Goal: Task Accomplishment & Management: Use online tool/utility

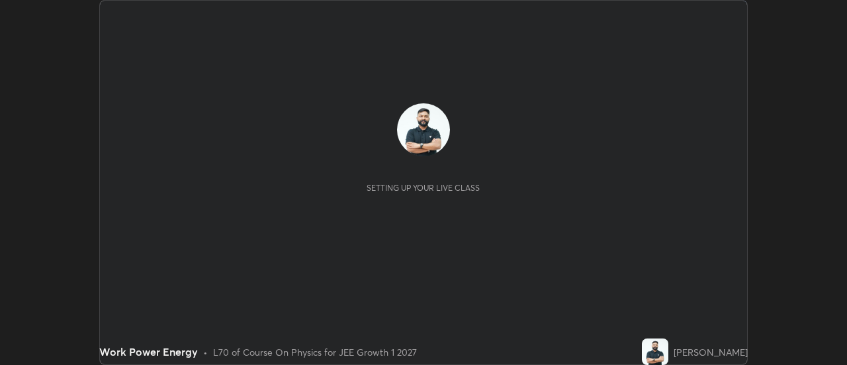
scroll to position [365, 847]
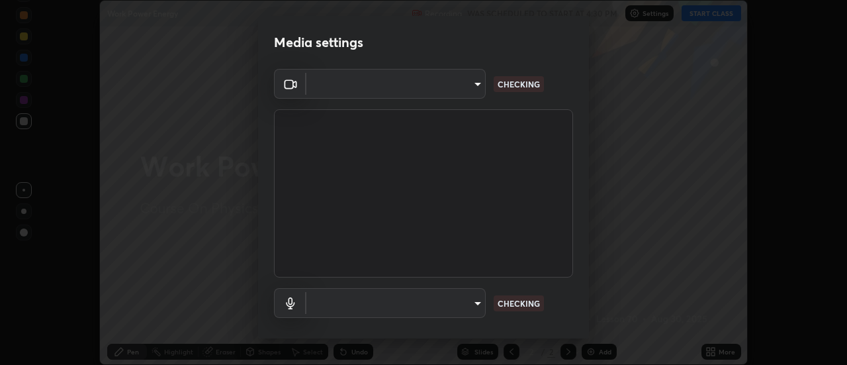
type input "20afe940cbeb59602439e807e0695b369d796bb7f65a41c81d65576627b30d72"
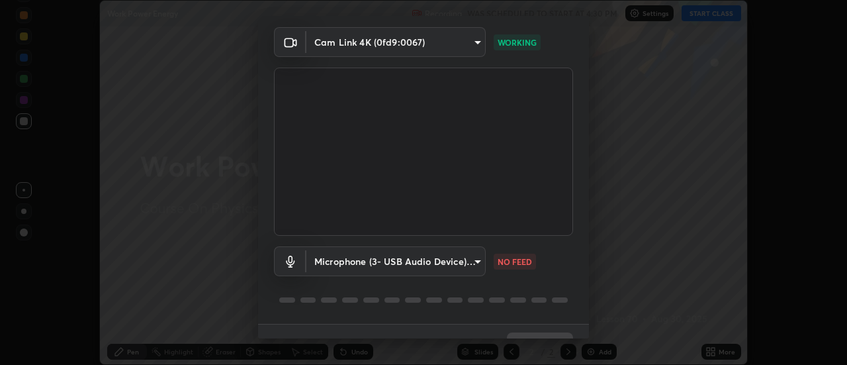
scroll to position [69, 0]
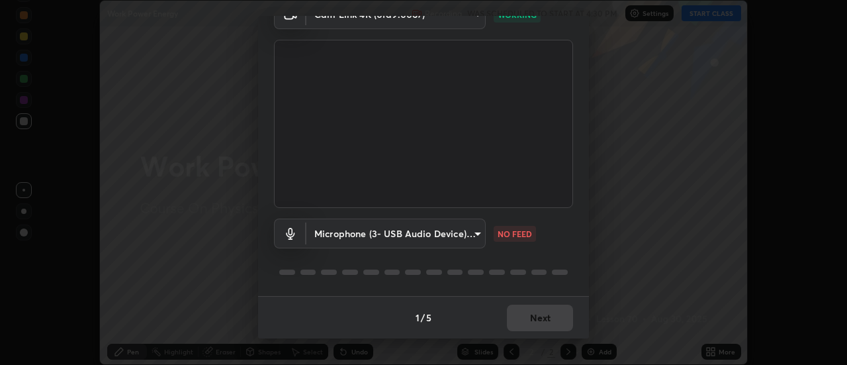
click at [470, 237] on body "Erase all Work Power Energy Recording WAS SCHEDULED TO START AT 4:30 PM Setting…" at bounding box center [423, 182] width 847 height 365
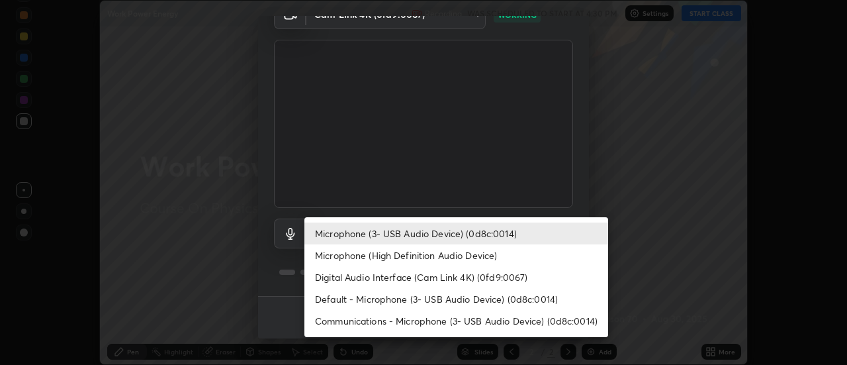
click at [458, 254] on li "Microphone (High Definition Audio Device)" at bounding box center [456, 255] width 304 height 22
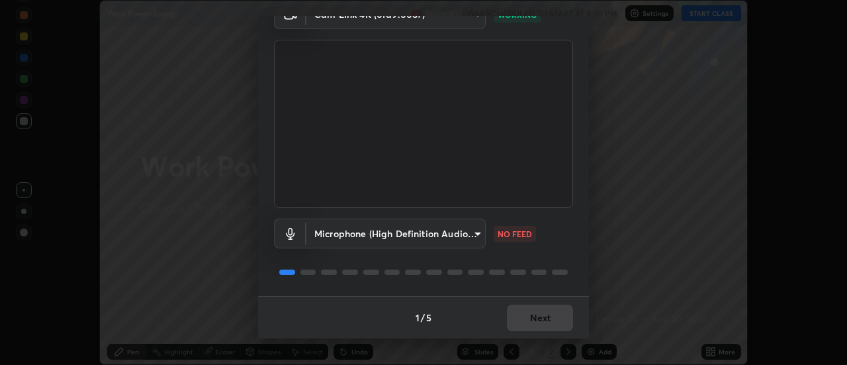
click at [459, 236] on body "Erase all Work Power Energy Recording WAS SCHEDULED TO START AT 4:30 PM Setting…" at bounding box center [423, 182] width 847 height 365
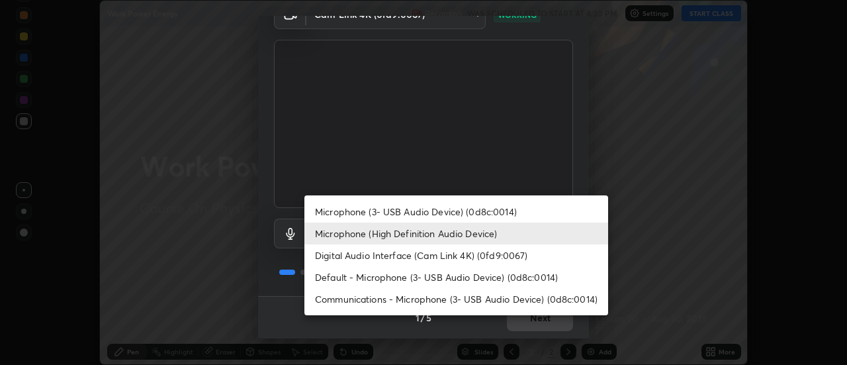
click at [463, 216] on li "Microphone (3- USB Audio Device) (0d8c:0014)" at bounding box center [456, 212] width 304 height 22
type input "d52a736e0548345a18aba1ba4eb72026137e6ebf697a119007c383a8057c9de6"
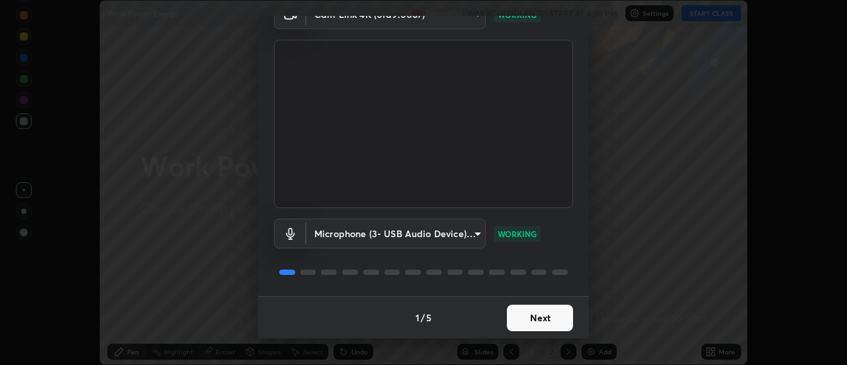
click at [534, 308] on button "Next" at bounding box center [540, 317] width 66 height 26
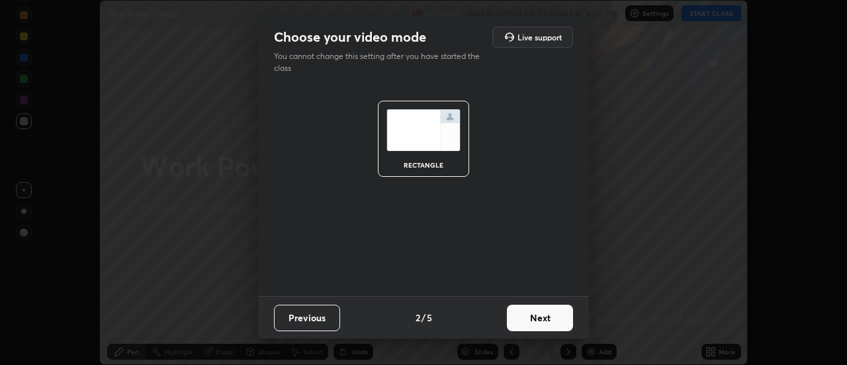
scroll to position [0, 0]
click at [548, 320] on button "Next" at bounding box center [540, 317] width 66 height 26
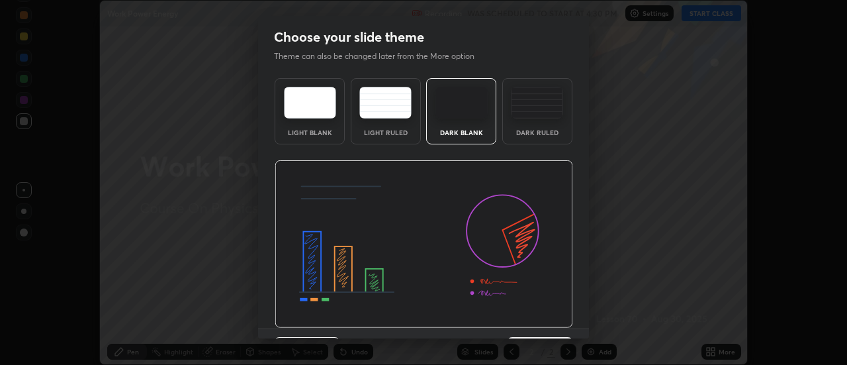
click at [555, 322] on img at bounding box center [424, 244] width 299 height 168
click at [559, 323] on img at bounding box center [424, 244] width 299 height 168
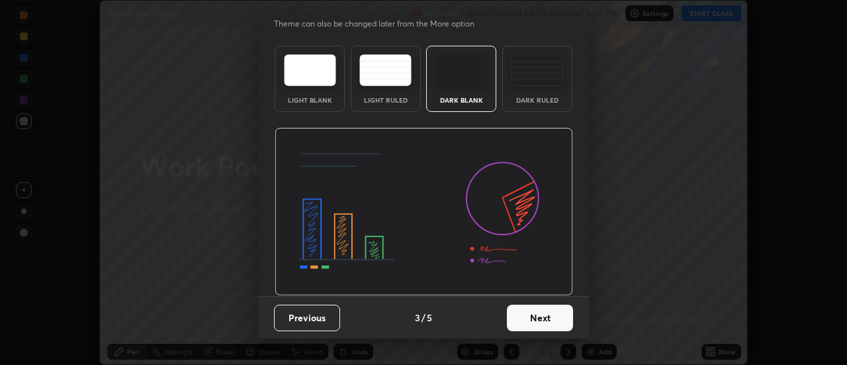
click at [553, 311] on button "Next" at bounding box center [540, 317] width 66 height 26
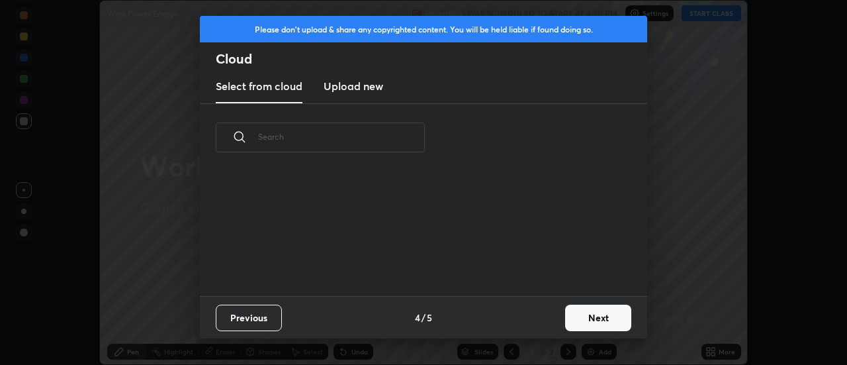
click at [566, 321] on button "Next" at bounding box center [598, 317] width 66 height 26
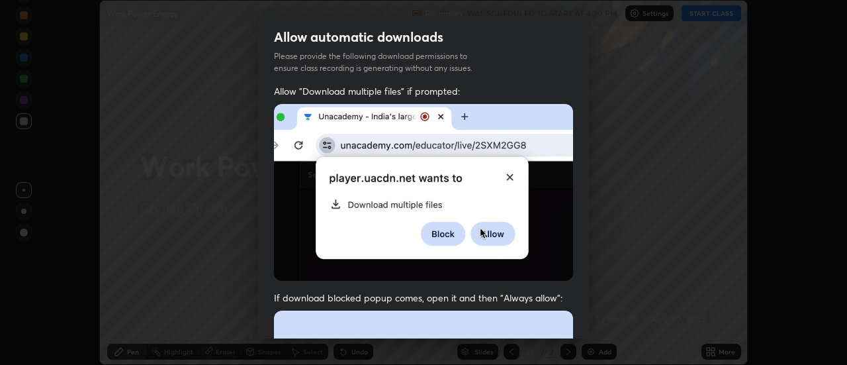
click at [573, 326] on div "Allow "Download multiple files" if prompted: If download blocked popup comes, o…" at bounding box center [423, 363] width 331 height 557
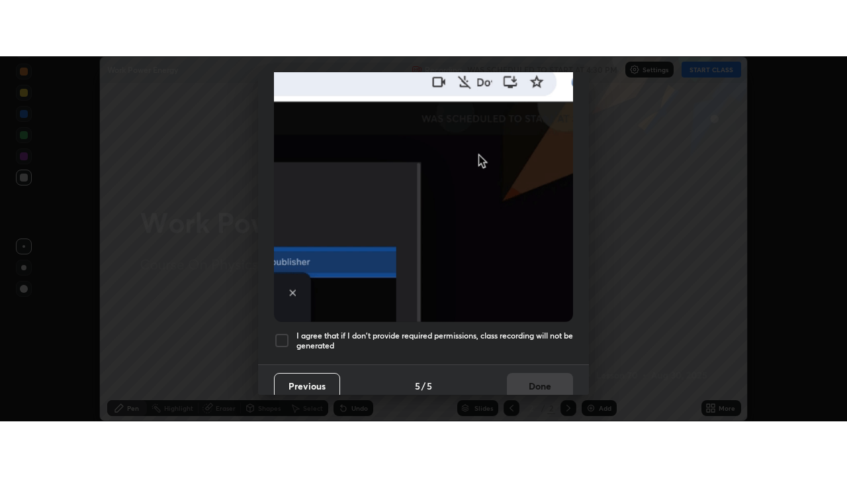
scroll to position [340, 0]
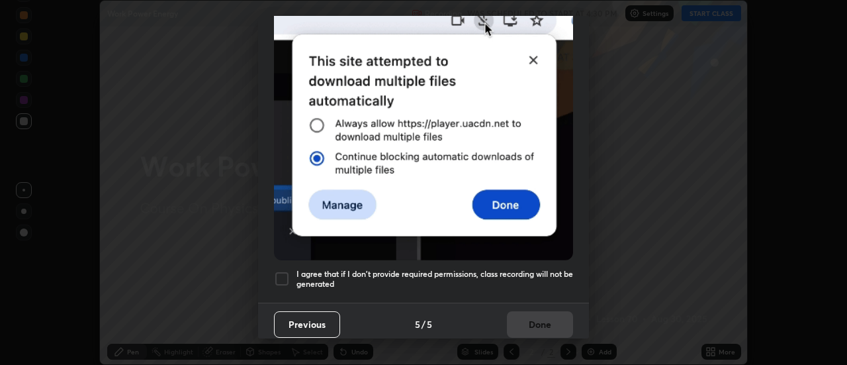
click at [534, 269] on h5 "I agree that if I don't provide required permissions, class recording will not …" at bounding box center [435, 279] width 277 height 21
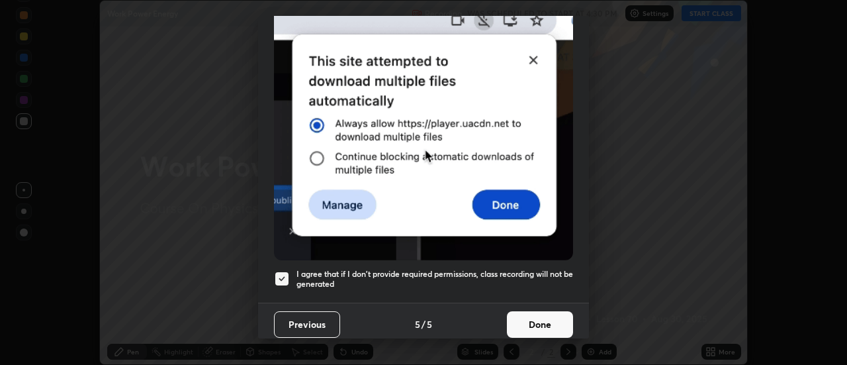
click at [541, 318] on button "Done" at bounding box center [540, 324] width 66 height 26
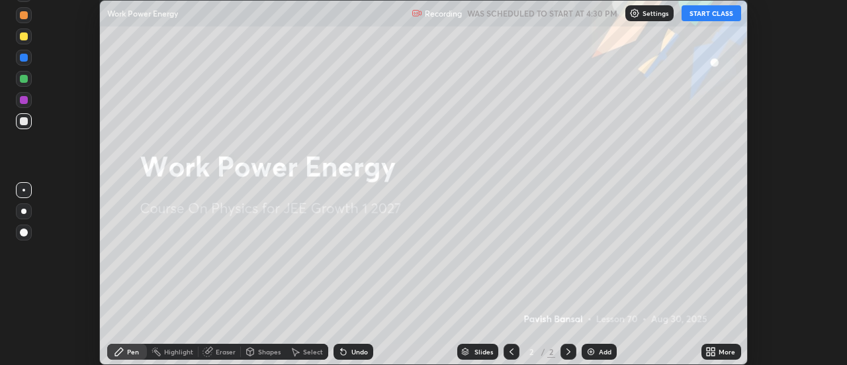
click at [704, 353] on div "More" at bounding box center [722, 352] width 40 height 16
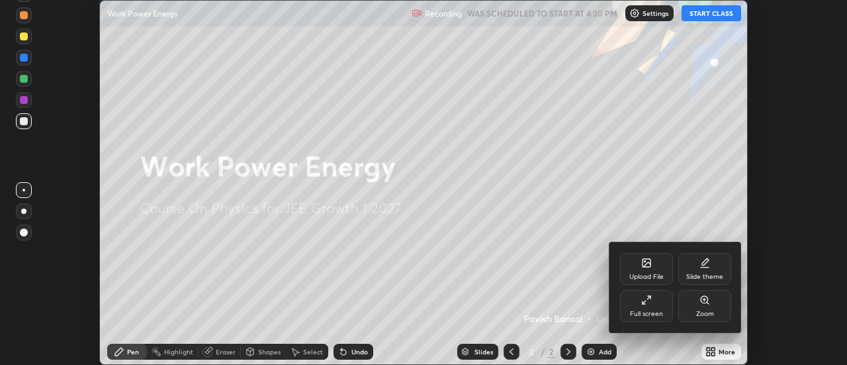
click at [657, 305] on div "Full screen" at bounding box center [646, 306] width 53 height 32
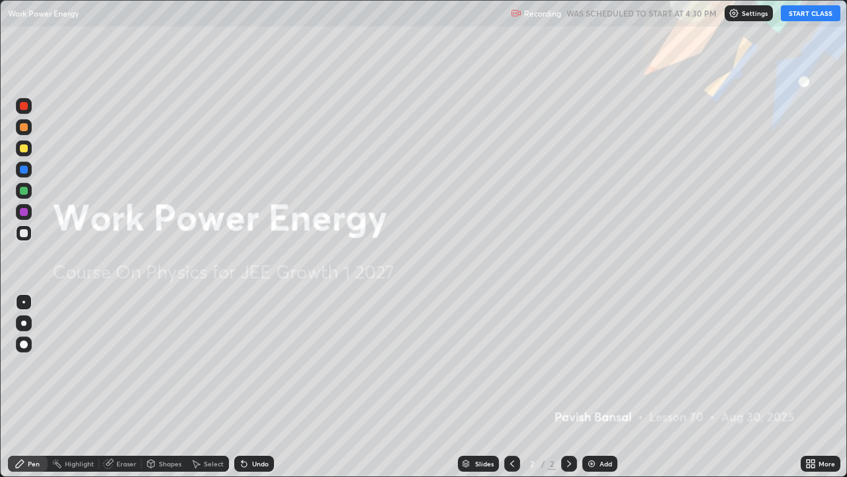
scroll to position [477, 847]
click at [800, 17] on button "START CLASS" at bounding box center [811, 13] width 60 height 16
click at [592, 364] on img at bounding box center [591, 463] width 11 height 11
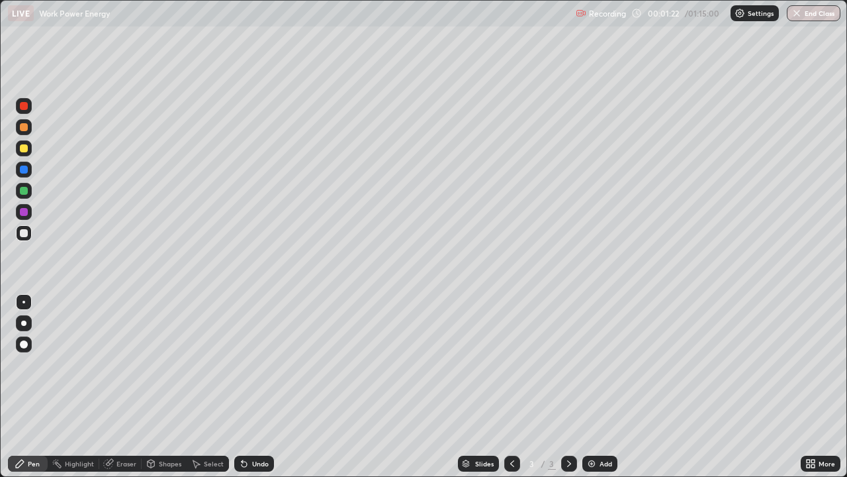
click at [240, 364] on icon at bounding box center [244, 463] width 11 height 11
click at [24, 149] on div at bounding box center [24, 148] width 8 height 8
click at [23, 210] on div at bounding box center [24, 212] width 8 height 8
click at [132, 364] on div "Eraser" at bounding box center [126, 463] width 20 height 7
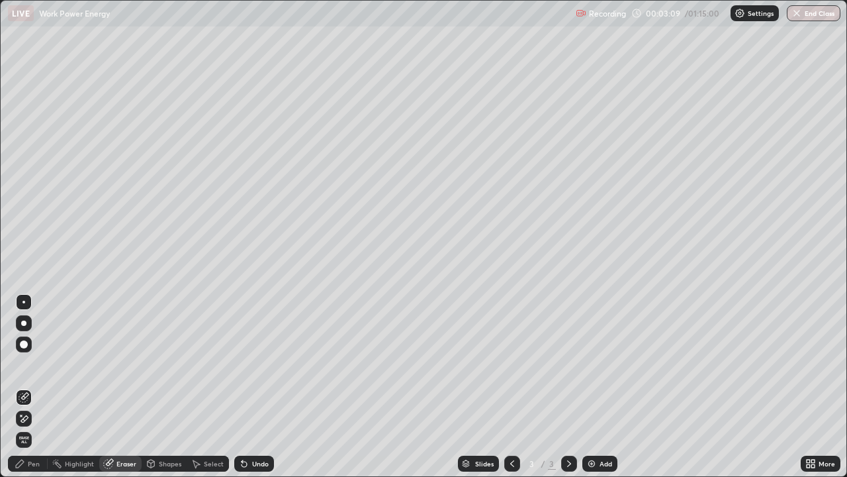
click at [266, 364] on div "Undo" at bounding box center [260, 463] width 17 height 7
click at [264, 364] on div "Undo" at bounding box center [260, 463] width 17 height 7
click at [265, 364] on div "Undo" at bounding box center [260, 463] width 17 height 7
click at [36, 364] on div "Pen" at bounding box center [34, 463] width 12 height 7
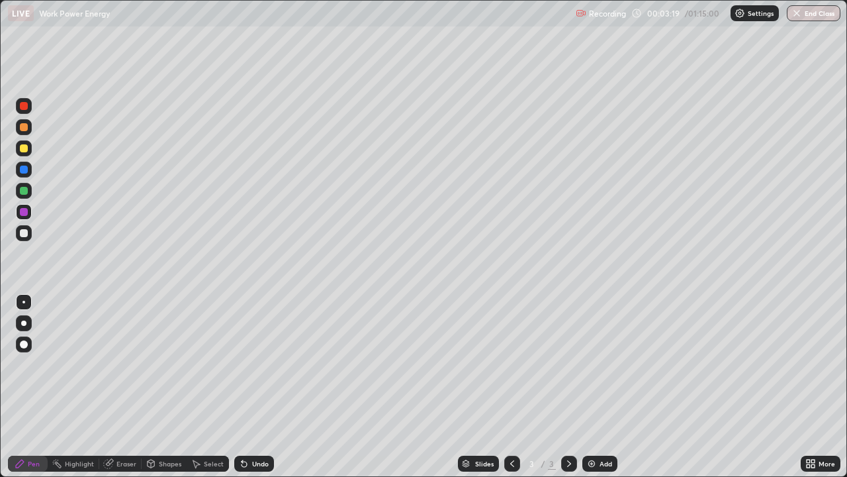
click at [264, 364] on div "Undo" at bounding box center [260, 463] width 17 height 7
click at [267, 364] on div "Undo" at bounding box center [254, 463] width 40 height 16
click at [267, 364] on div "Undo" at bounding box center [260, 463] width 17 height 7
click at [272, 364] on div "Undo" at bounding box center [254, 463] width 40 height 16
click at [265, 364] on div "Undo" at bounding box center [260, 463] width 17 height 7
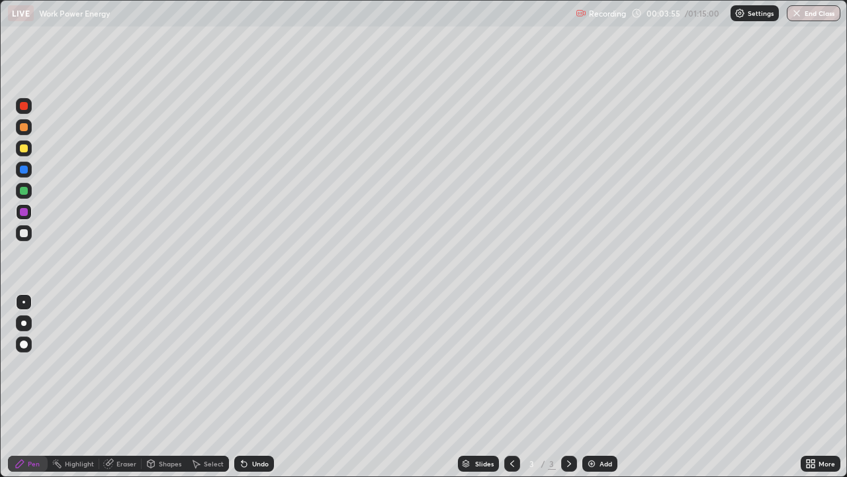
click at [262, 364] on div "Undo" at bounding box center [260, 463] width 17 height 7
click at [261, 364] on div "Undo" at bounding box center [260, 463] width 17 height 7
click at [262, 364] on div "Undo" at bounding box center [260, 463] width 17 height 7
click at [264, 364] on div "Undo" at bounding box center [260, 463] width 17 height 7
click at [592, 364] on img at bounding box center [591, 463] width 11 height 11
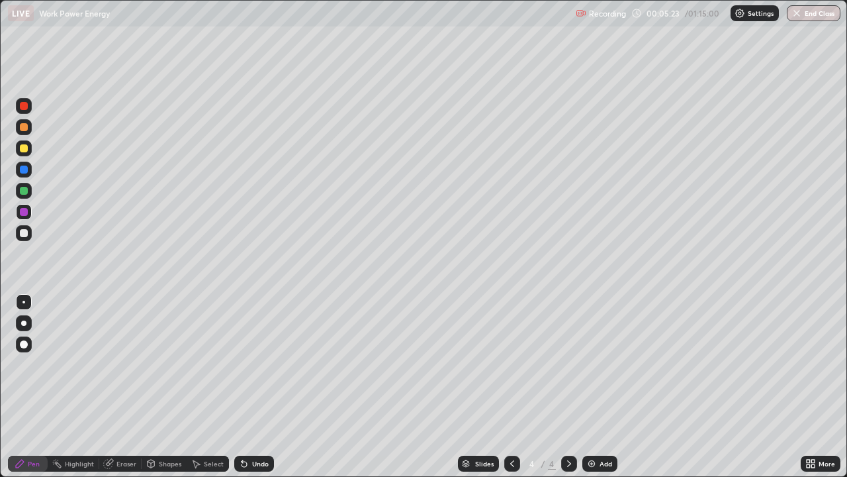
click at [30, 325] on div at bounding box center [24, 323] width 16 height 16
click at [30, 232] on div at bounding box center [24, 233] width 16 height 16
click at [242, 364] on icon at bounding box center [244, 463] width 5 height 5
click at [250, 364] on div "Undo" at bounding box center [254, 463] width 40 height 16
click at [30, 147] on div at bounding box center [24, 148] width 16 height 16
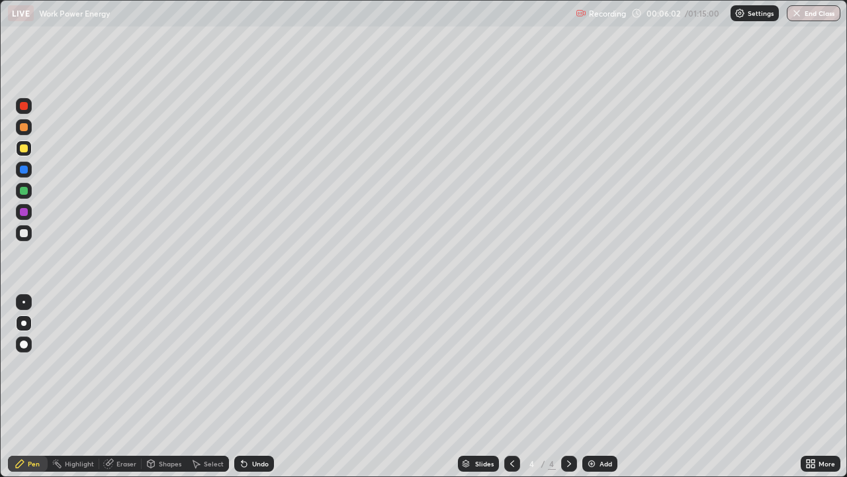
click at [24, 194] on div at bounding box center [24, 191] width 8 height 8
click at [24, 212] on div at bounding box center [24, 212] width 8 height 8
click at [598, 364] on div "Add" at bounding box center [599, 463] width 35 height 16
click at [27, 238] on div at bounding box center [24, 233] width 16 height 16
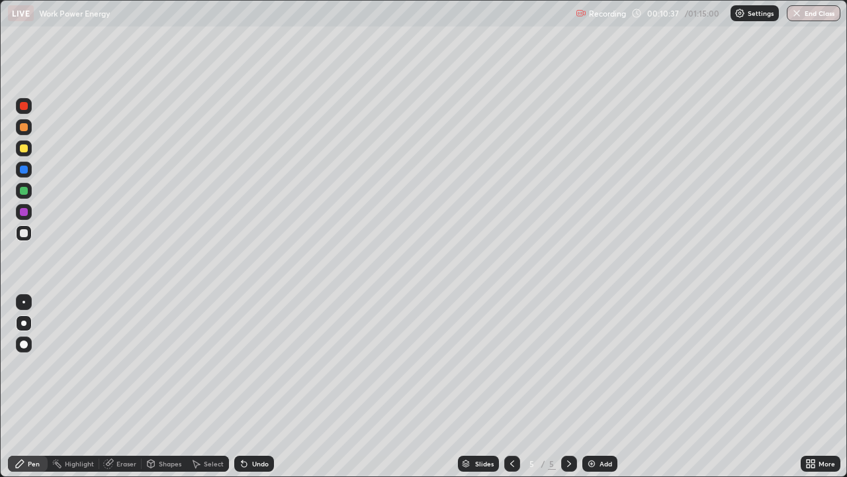
click at [24, 215] on div at bounding box center [24, 212] width 8 height 8
click at [242, 364] on icon at bounding box center [244, 463] width 5 height 5
click at [29, 233] on div at bounding box center [24, 233] width 16 height 16
click at [263, 364] on div "Undo" at bounding box center [260, 463] width 17 height 7
click at [163, 364] on div "Shapes" at bounding box center [170, 463] width 23 height 7
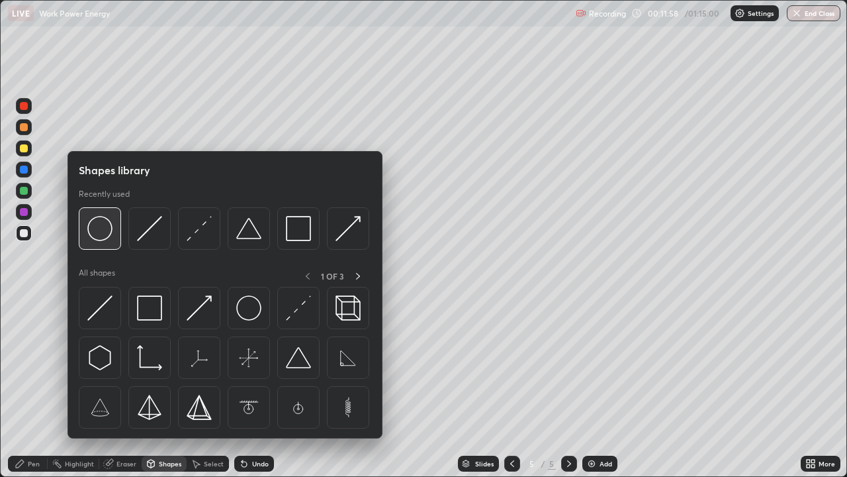
click at [108, 240] on img at bounding box center [99, 228] width 25 height 25
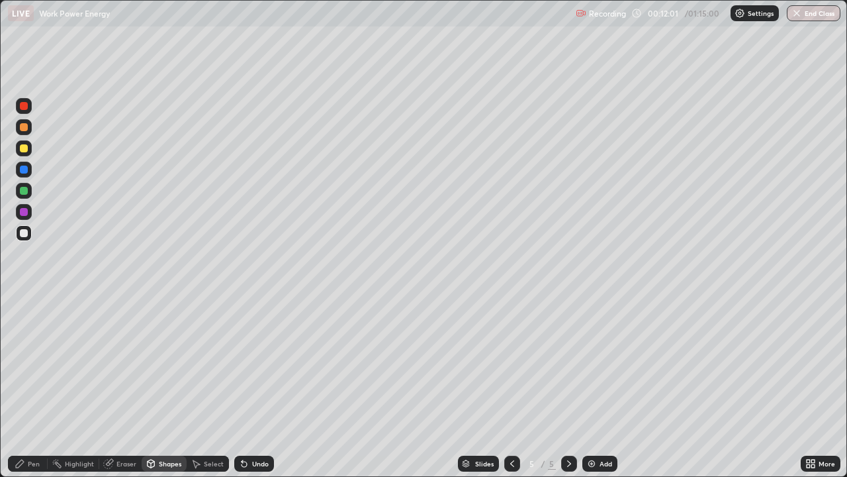
click at [36, 364] on div "Pen" at bounding box center [34, 463] width 12 height 7
click at [264, 364] on div "Undo" at bounding box center [260, 463] width 17 height 7
click at [269, 364] on div "Undo" at bounding box center [254, 463] width 40 height 16
click at [262, 364] on div "Undo" at bounding box center [260, 463] width 17 height 7
click at [267, 364] on div "Undo" at bounding box center [254, 463] width 40 height 16
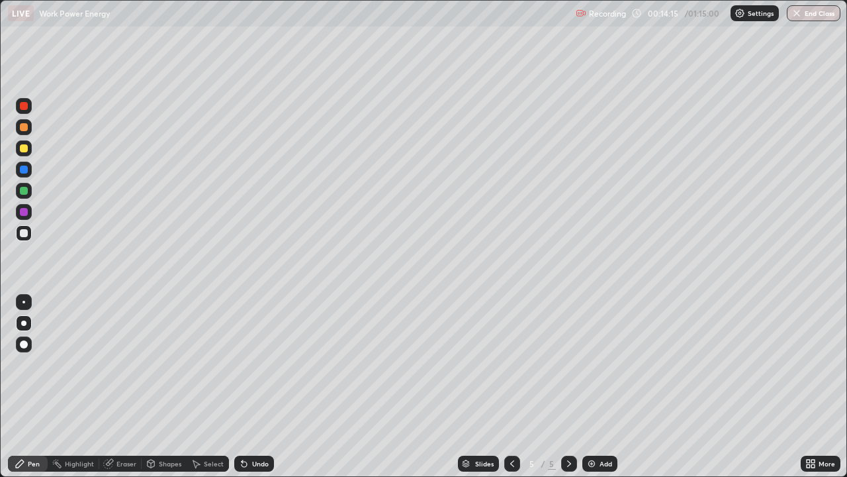
click at [594, 364] on div "Add" at bounding box center [599, 463] width 35 height 16
click at [24, 170] on div at bounding box center [24, 169] width 8 height 8
click at [246, 364] on div "Undo" at bounding box center [254, 463] width 40 height 16
click at [253, 364] on div "Undo" at bounding box center [254, 463] width 40 height 16
click at [27, 214] on div at bounding box center [24, 212] width 16 height 16
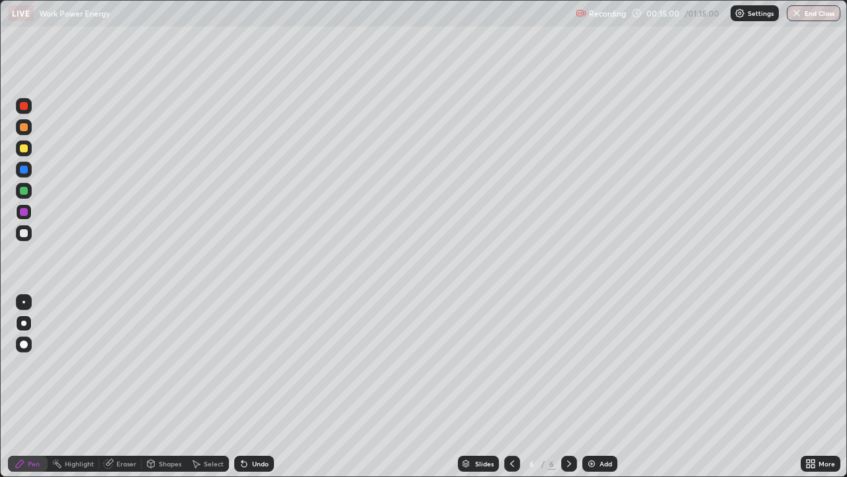
click at [24, 191] on div at bounding box center [24, 191] width 8 height 8
click at [27, 154] on div at bounding box center [24, 148] width 16 height 16
click at [606, 364] on div "Add" at bounding box center [606, 463] width 13 height 7
click at [168, 364] on div "Shapes" at bounding box center [170, 463] width 23 height 7
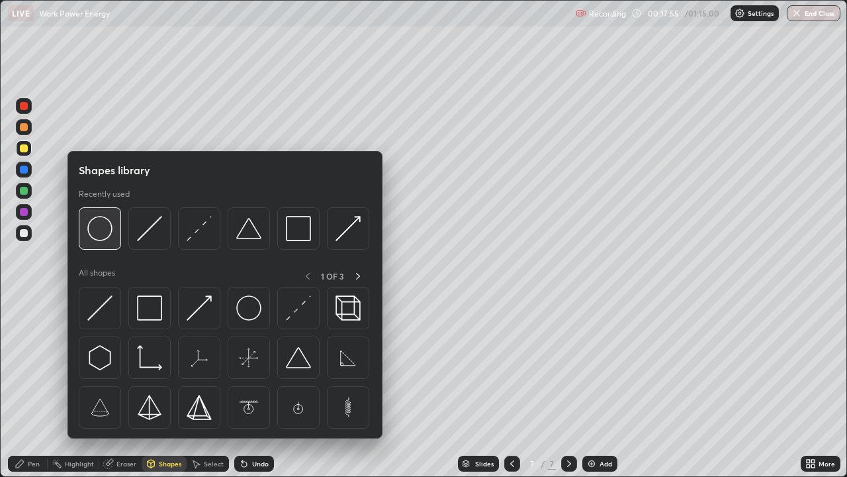
click at [101, 238] on img at bounding box center [99, 228] width 25 height 25
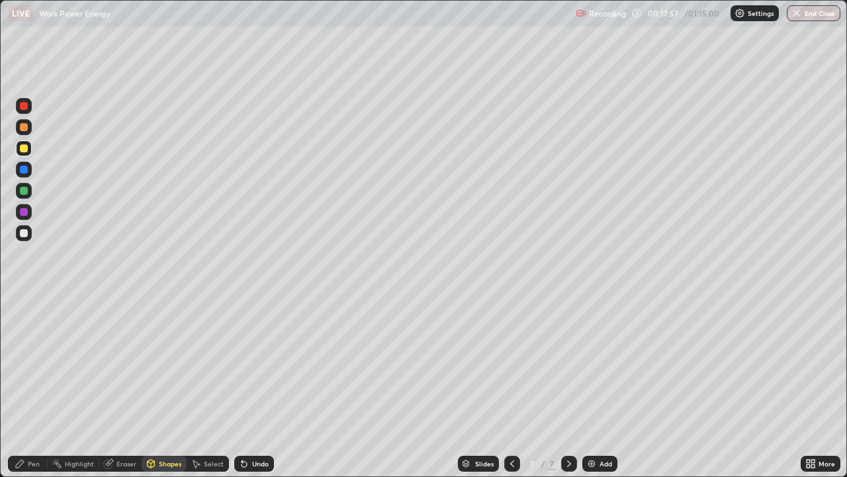
click at [22, 364] on icon at bounding box center [20, 463] width 8 height 8
click at [24, 212] on div at bounding box center [24, 212] width 8 height 8
click at [24, 192] on div at bounding box center [24, 191] width 8 height 8
click at [255, 364] on div "Undo" at bounding box center [260, 463] width 17 height 7
click at [26, 236] on div at bounding box center [24, 233] width 8 height 8
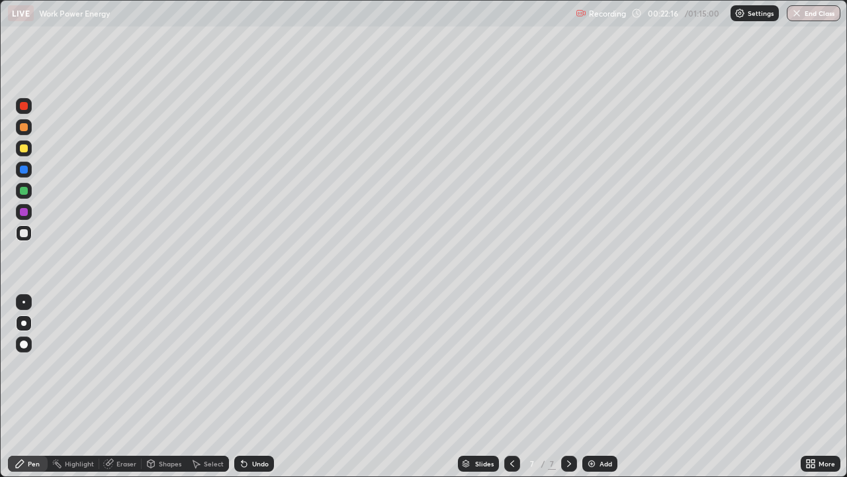
click at [594, 364] on img at bounding box center [591, 463] width 11 height 11
click at [254, 364] on div "Undo" at bounding box center [260, 463] width 17 height 7
click at [23, 212] on div at bounding box center [24, 212] width 8 height 8
click at [0, 188] on div "Setting up your live class" at bounding box center [423, 238] width 847 height 477
click at [0, 177] on div "Setting up your live class" at bounding box center [423, 238] width 847 height 477
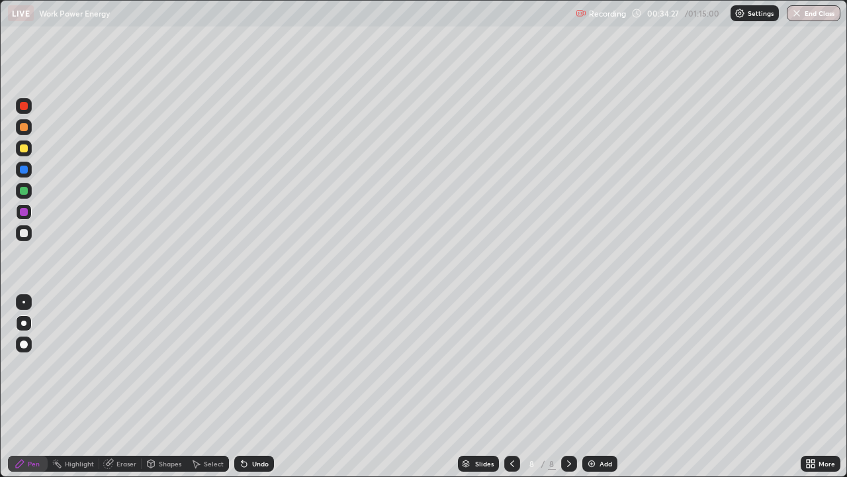
click at [27, 235] on div at bounding box center [24, 233] width 8 height 8
click at [265, 364] on div "Undo" at bounding box center [260, 463] width 17 height 7
click at [267, 364] on div "Undo" at bounding box center [254, 463] width 40 height 16
click at [265, 364] on div "Undo" at bounding box center [254, 463] width 40 height 16
click at [265, 364] on div "Undo" at bounding box center [260, 463] width 17 height 7
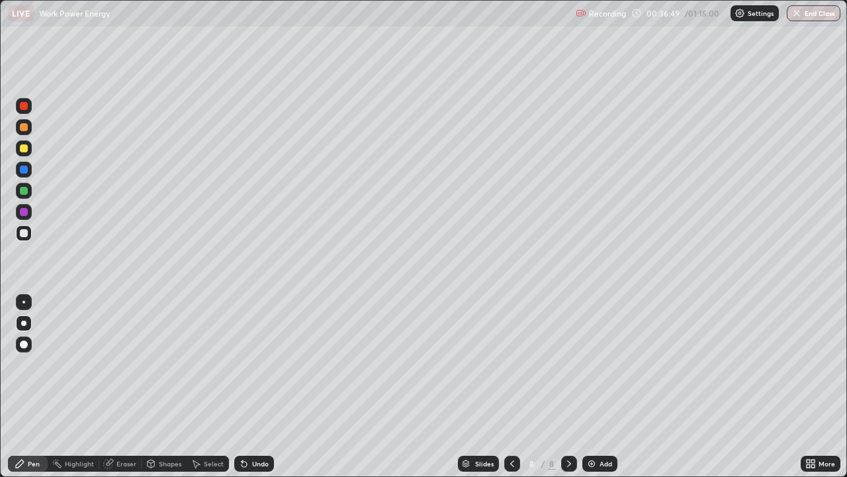
click at [266, 364] on div "Undo" at bounding box center [260, 463] width 17 height 7
click at [265, 364] on div "Undo" at bounding box center [260, 463] width 17 height 7
click at [588, 364] on img at bounding box center [591, 463] width 11 height 11
click at [252, 364] on div "Undo" at bounding box center [260, 463] width 17 height 7
click at [248, 364] on div "Undo" at bounding box center [254, 463] width 40 height 16
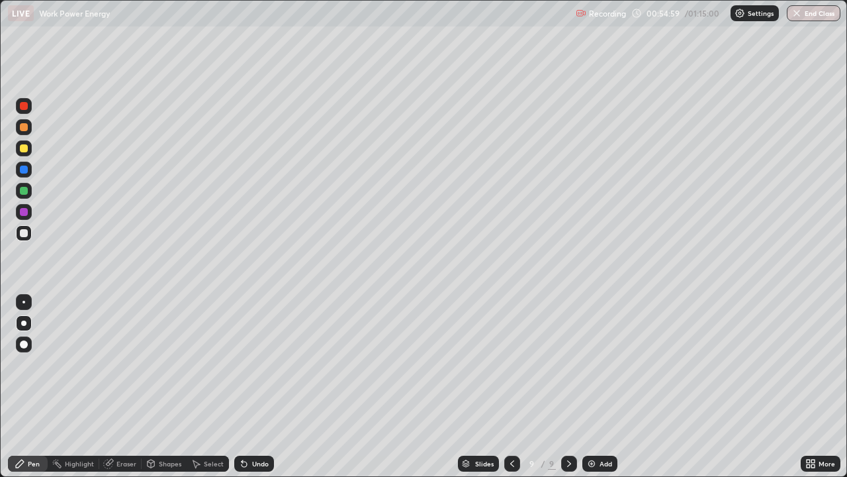
click at [593, 364] on img at bounding box center [591, 463] width 11 height 11
click at [595, 364] on img at bounding box center [591, 463] width 11 height 11
click at [28, 154] on div at bounding box center [24, 148] width 16 height 16
click at [242, 364] on icon at bounding box center [242, 460] width 1 height 1
click at [238, 364] on div "Undo" at bounding box center [254, 463] width 40 height 16
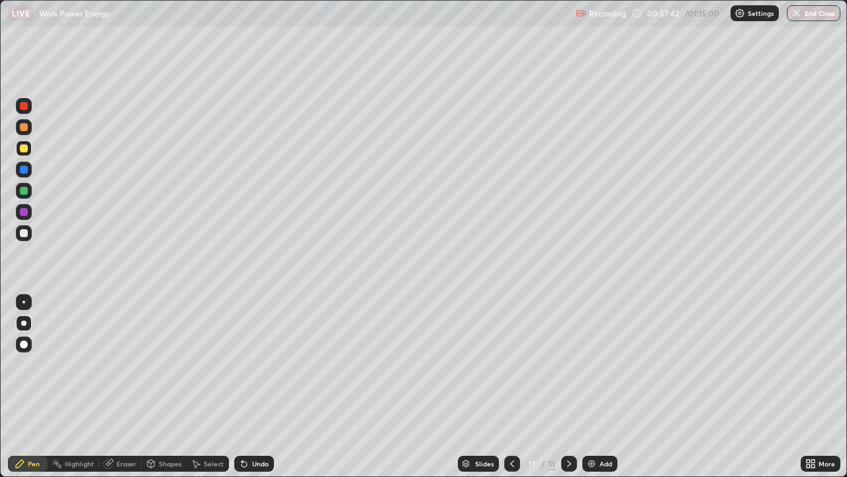
click at [242, 364] on icon at bounding box center [244, 463] width 5 height 5
click at [248, 364] on div "Undo" at bounding box center [254, 463] width 40 height 16
click at [269, 364] on div "Undo" at bounding box center [254, 463] width 40 height 16
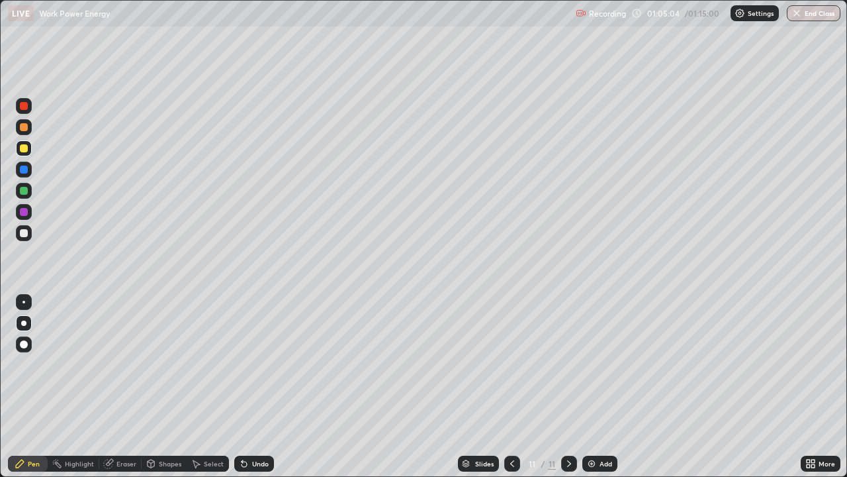
click at [592, 364] on img at bounding box center [591, 463] width 11 height 11
click at [28, 234] on div at bounding box center [24, 233] width 16 height 16
click at [809, 17] on button "End Class" at bounding box center [814, 13] width 54 height 16
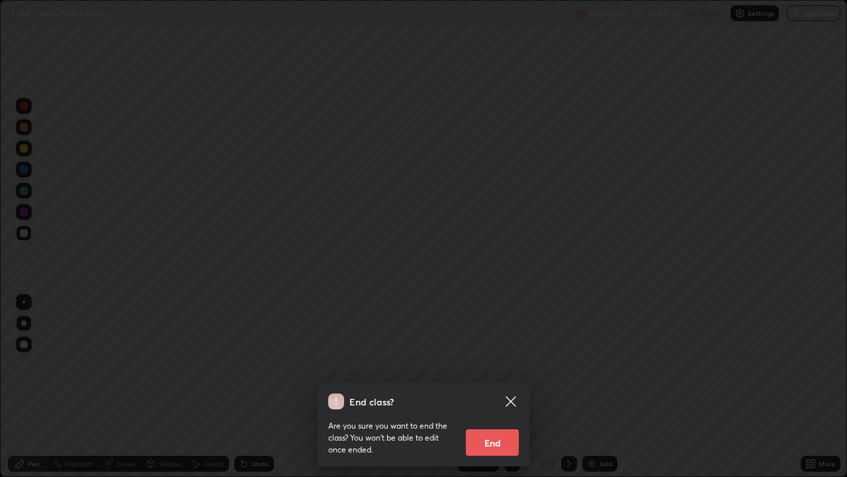
click at [508, 364] on button "End" at bounding box center [492, 442] width 53 height 26
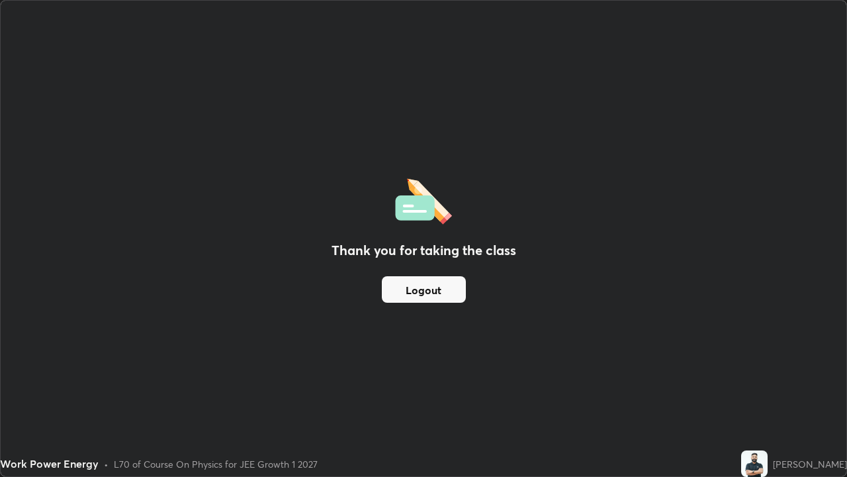
click at [441, 291] on button "Logout" at bounding box center [424, 289] width 84 height 26
